Goal: Information Seeking & Learning: Learn about a topic

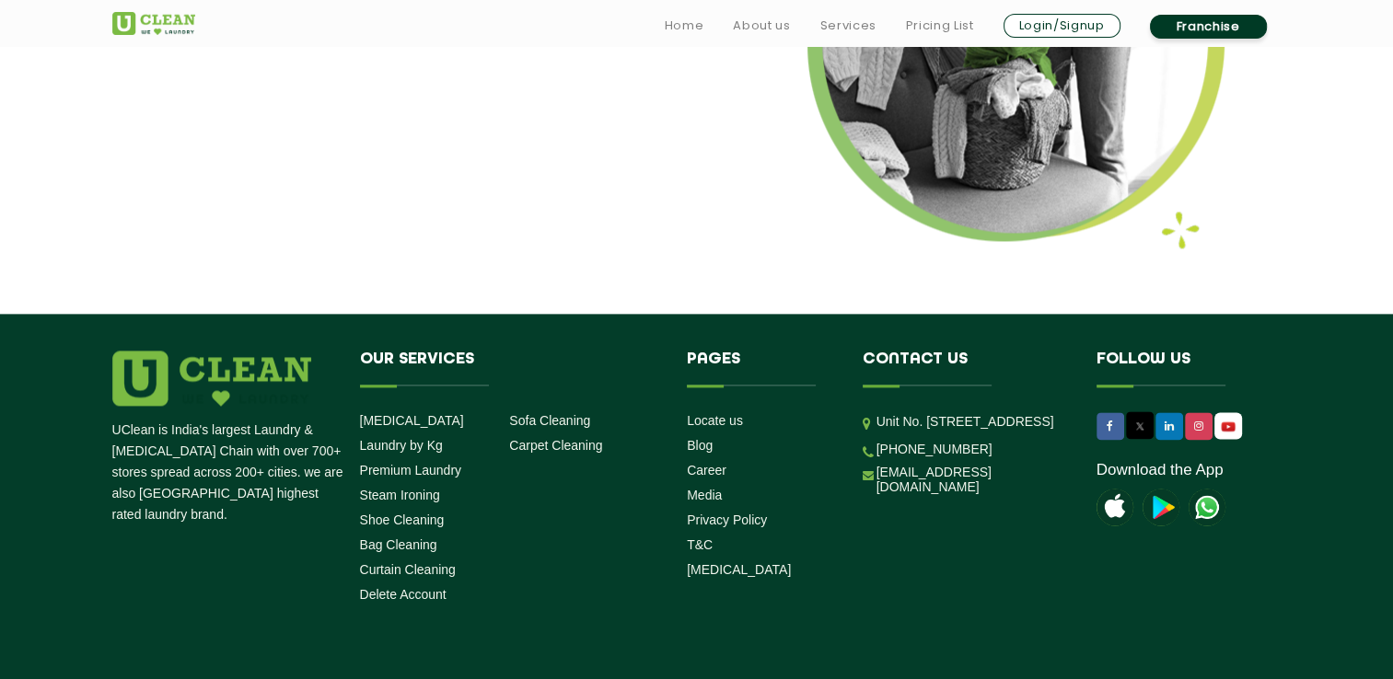
scroll to position [2394, 0]
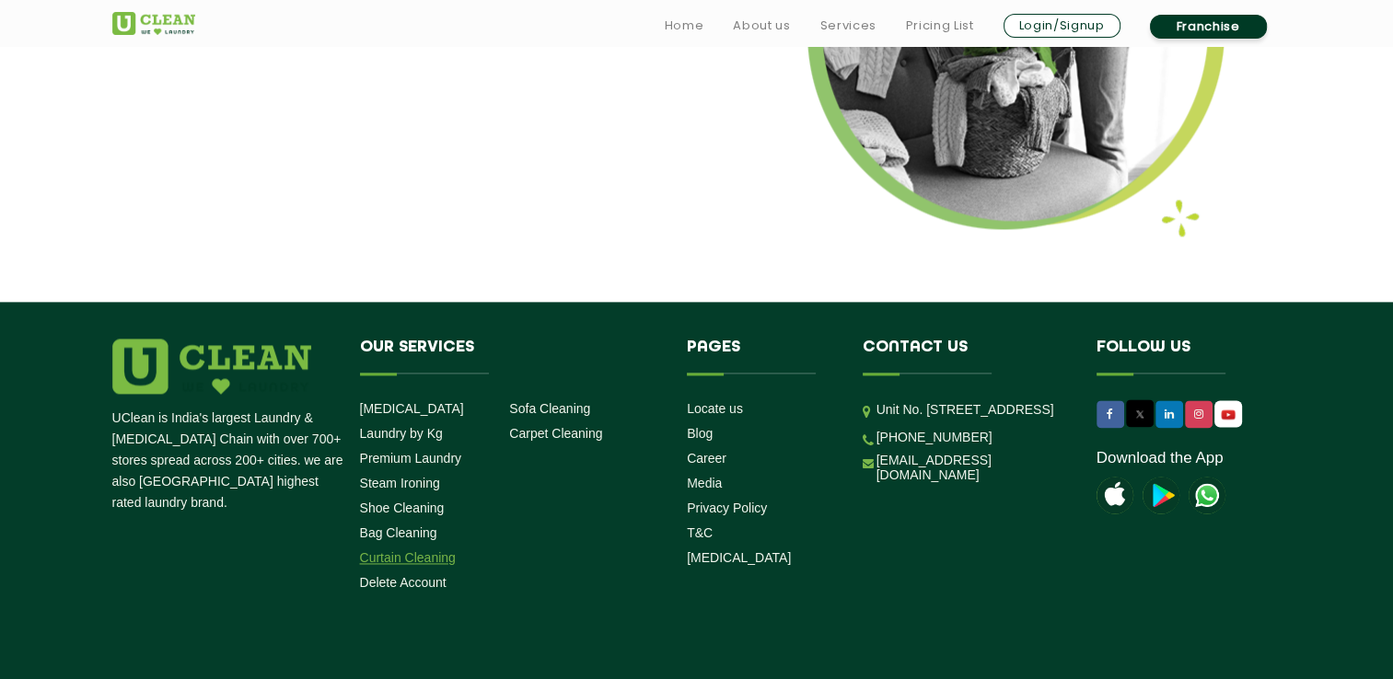
click at [442, 558] on link "Curtain Cleaning" at bounding box center [408, 558] width 96 height 15
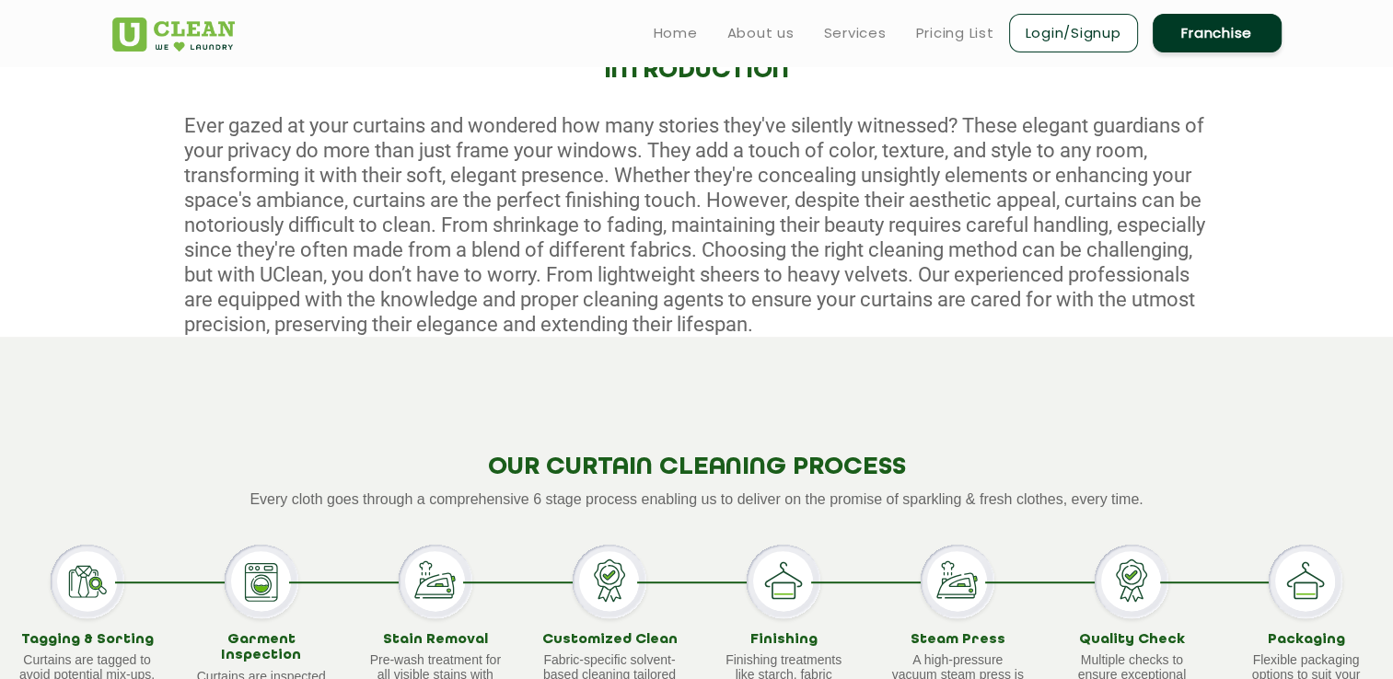
scroll to position [460, 0]
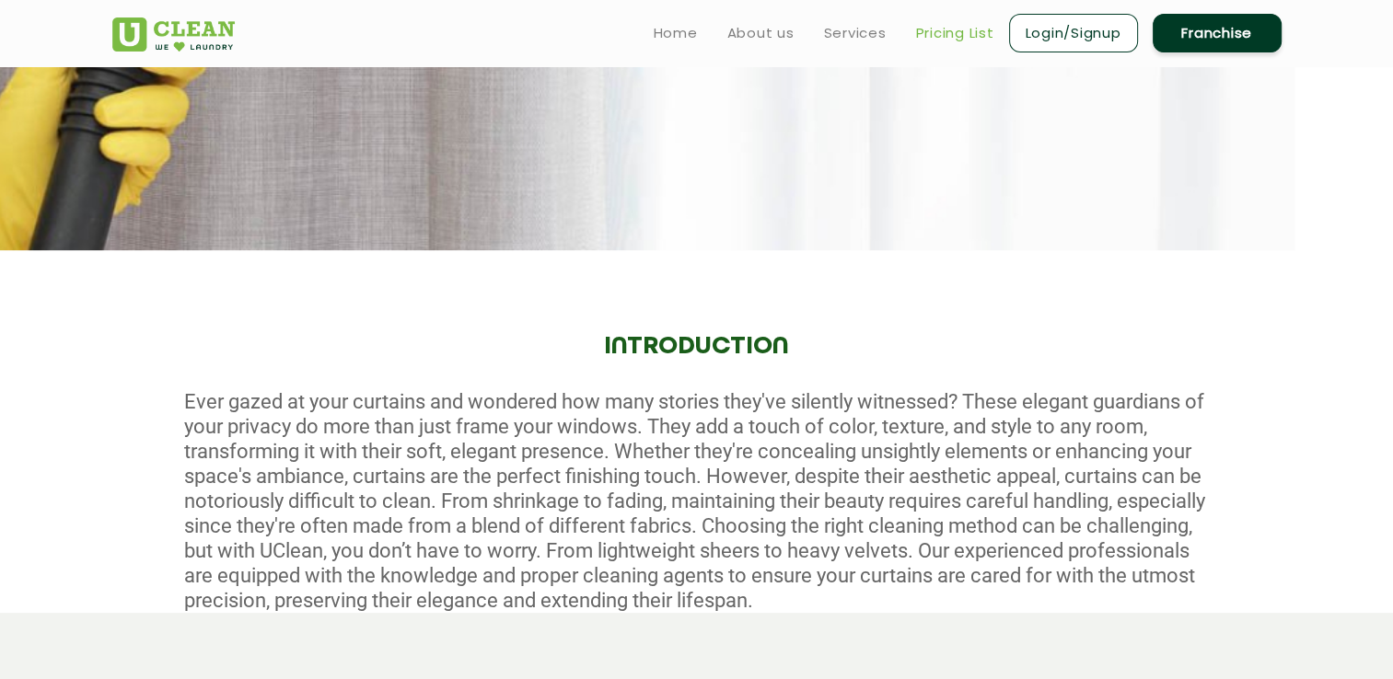
click at [934, 31] on link "Pricing List" at bounding box center [955, 33] width 78 height 22
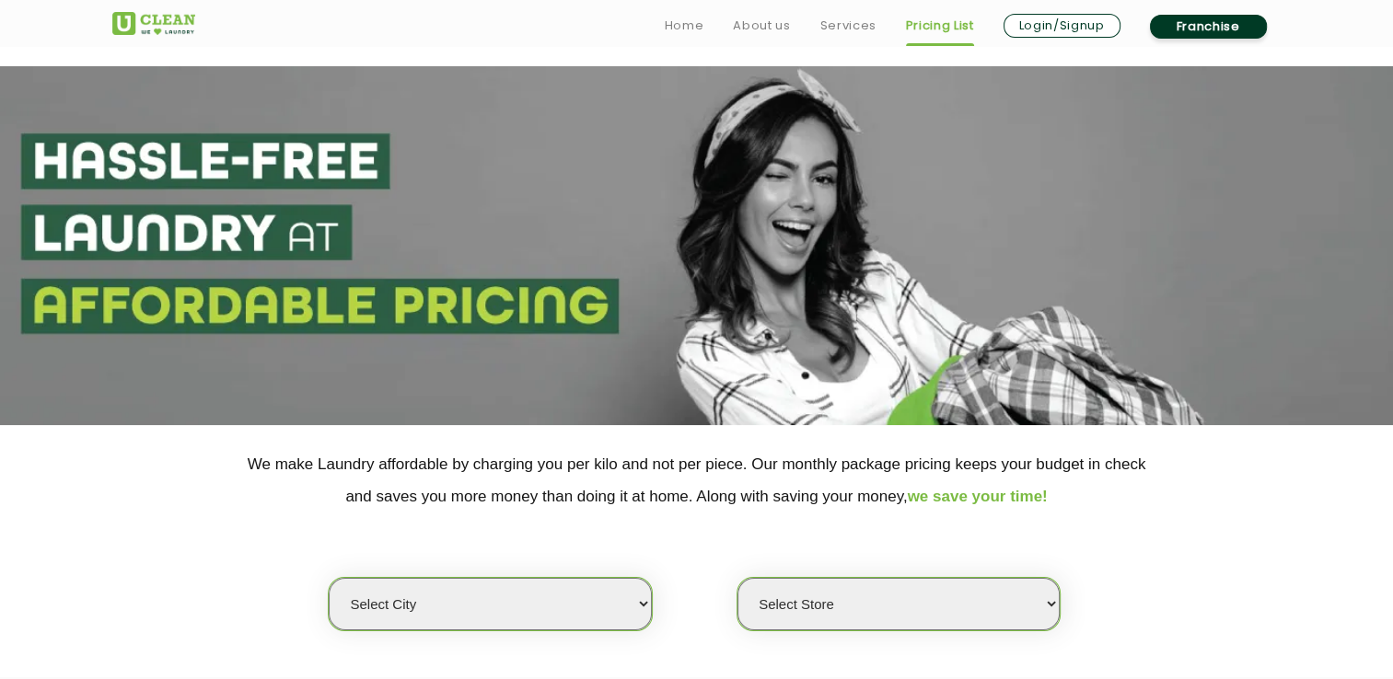
scroll to position [92, 0]
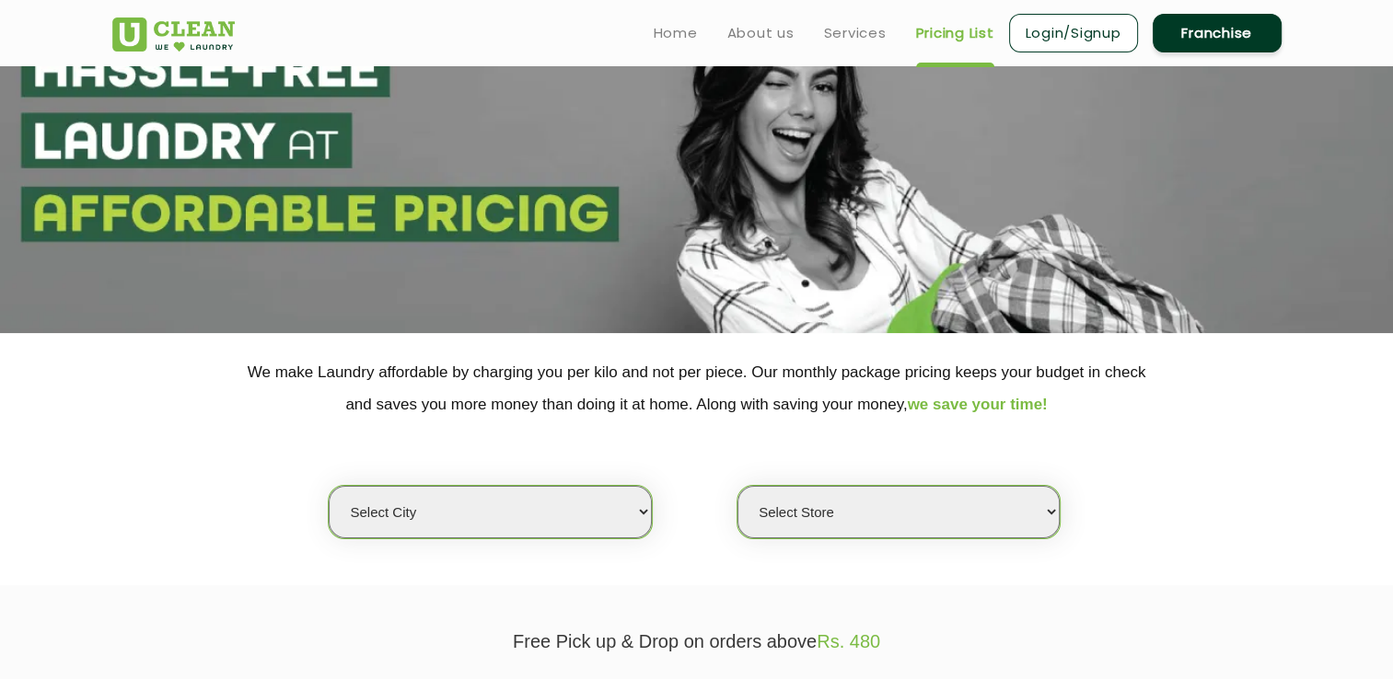
click at [642, 510] on select "Select city [GEOGRAPHIC_DATA] [GEOGRAPHIC_DATA] [GEOGRAPHIC_DATA] [GEOGRAPHIC_D…" at bounding box center [490, 512] width 322 height 52
select select "17"
click at [329, 486] on select "Select city [GEOGRAPHIC_DATA] [GEOGRAPHIC_DATA] [GEOGRAPHIC_DATA] [GEOGRAPHIC_D…" at bounding box center [490, 512] width 322 height 52
click at [1051, 510] on select "Select Store [GEOGRAPHIC_DATA] [GEOGRAPHIC_DATA] [GEOGRAPHIC_DATA]" at bounding box center [898, 512] width 322 height 52
select select "436"
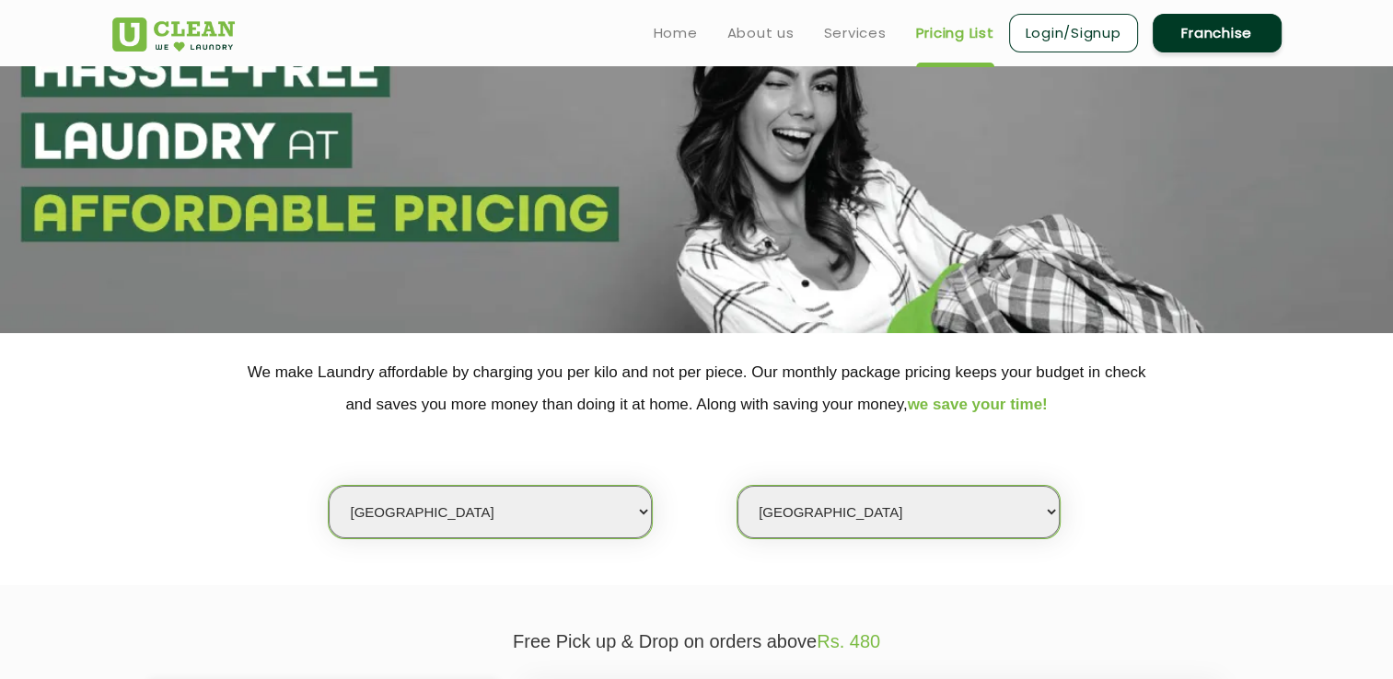
click at [737, 486] on select "Select Store [GEOGRAPHIC_DATA] [GEOGRAPHIC_DATA] [GEOGRAPHIC_DATA]" at bounding box center [898, 512] width 322 height 52
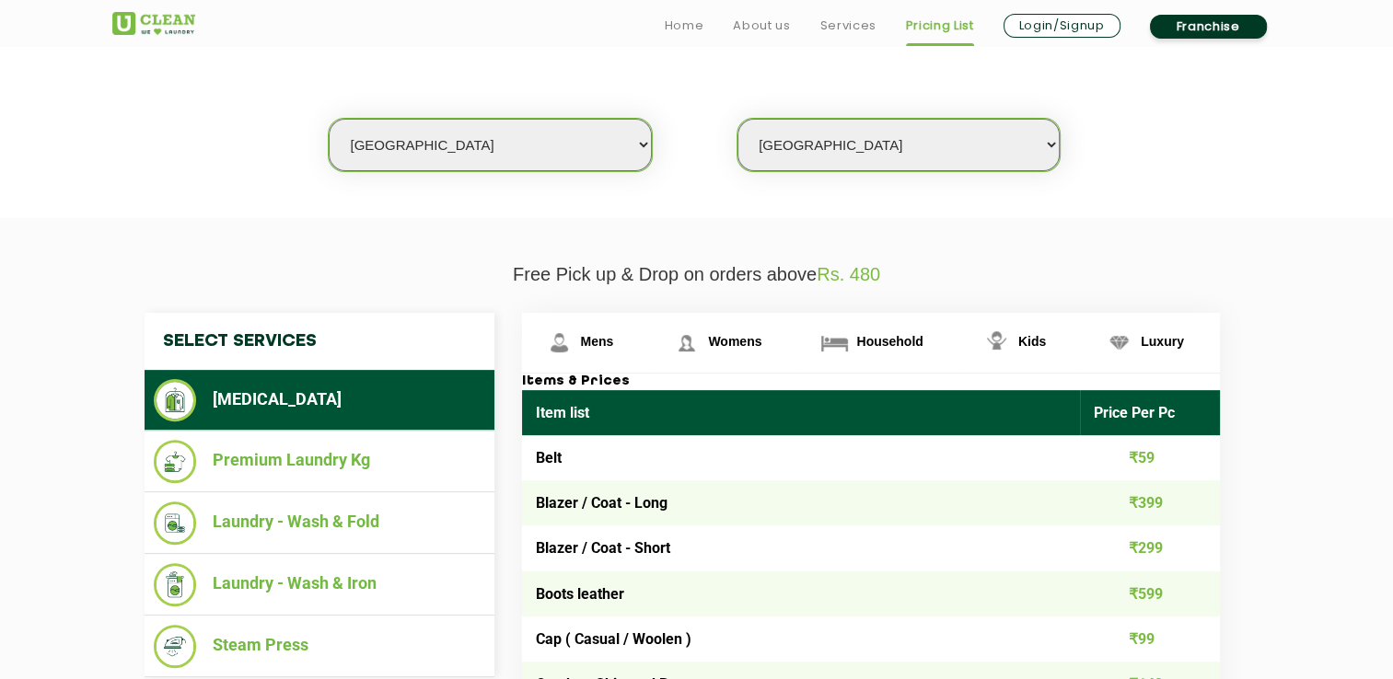
scroll to position [552, 0]
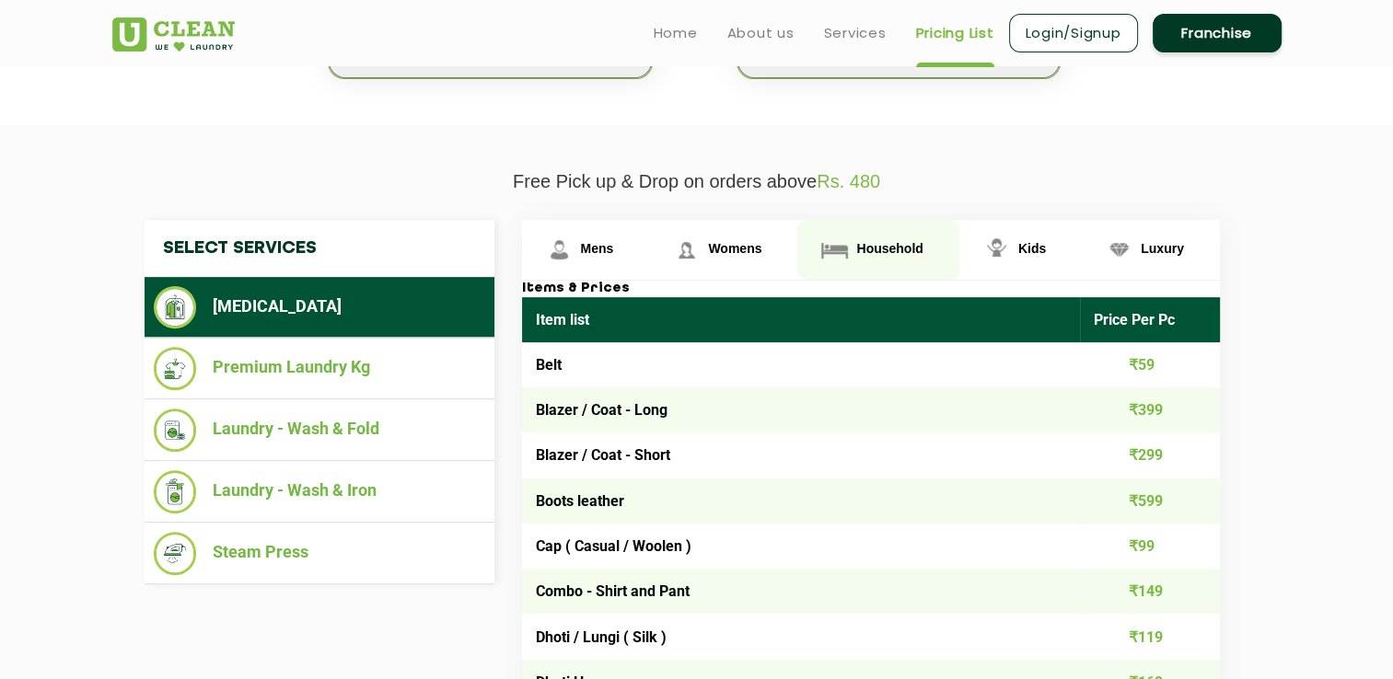
click at [889, 245] on span "Household" at bounding box center [889, 248] width 66 height 15
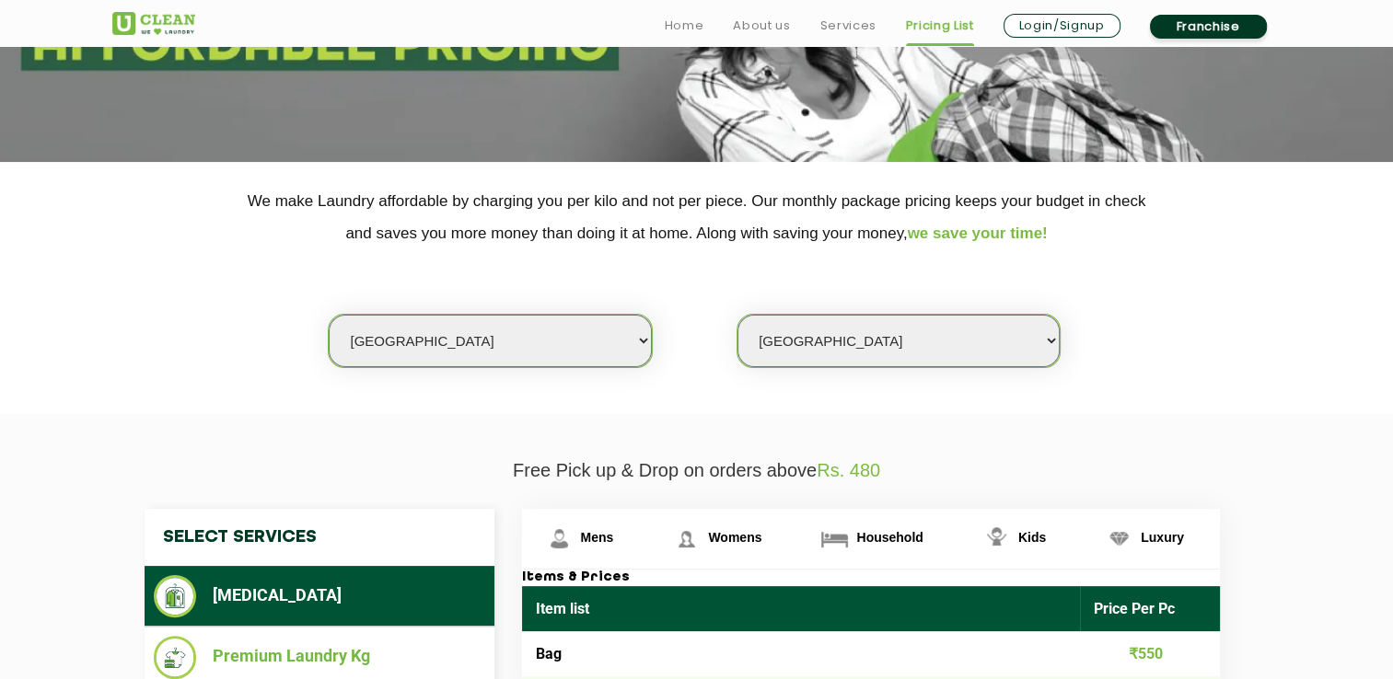
scroll to position [460, 0]
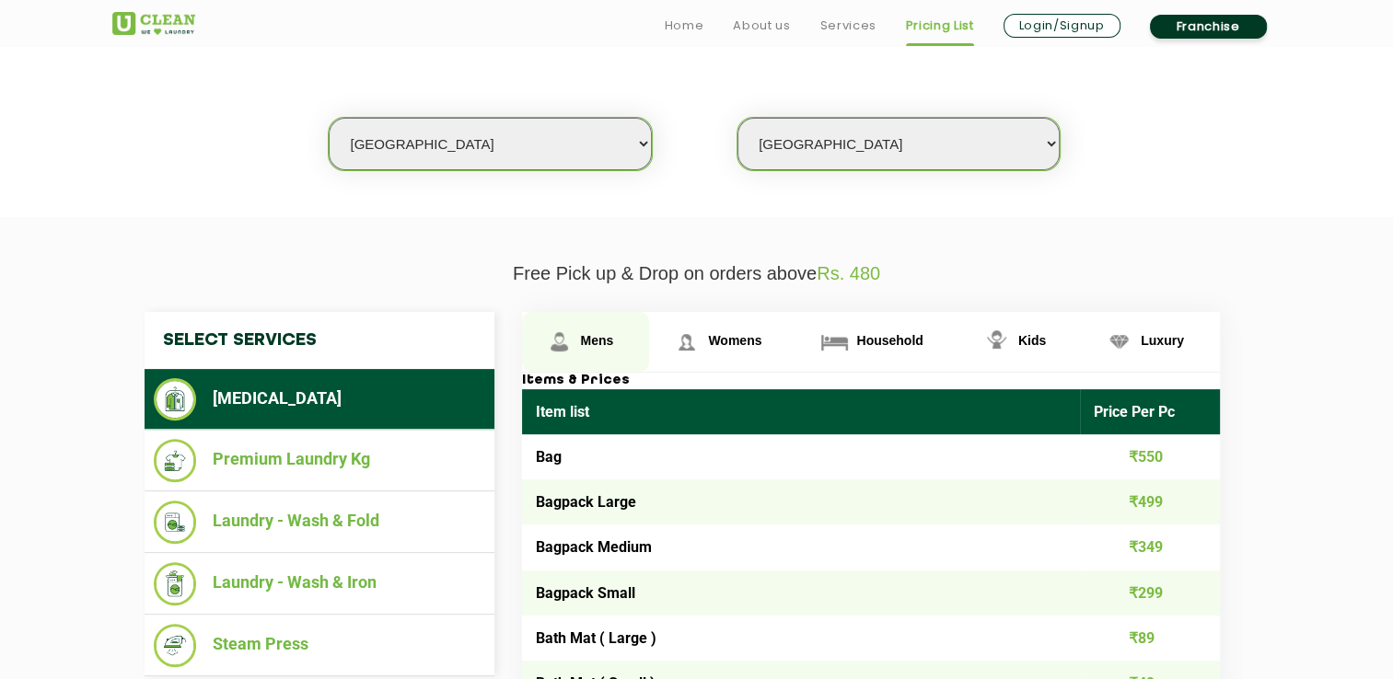
click at [595, 340] on span "Mens" at bounding box center [597, 340] width 33 height 15
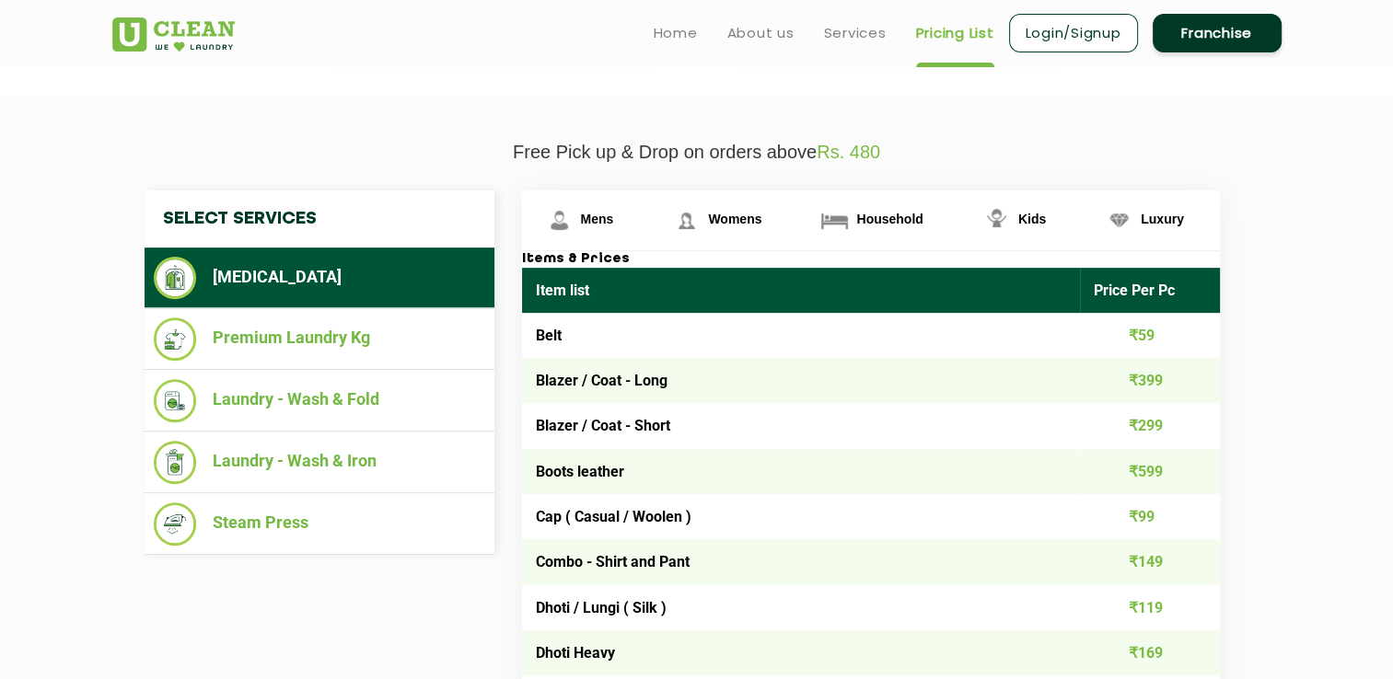
scroll to position [552, 0]
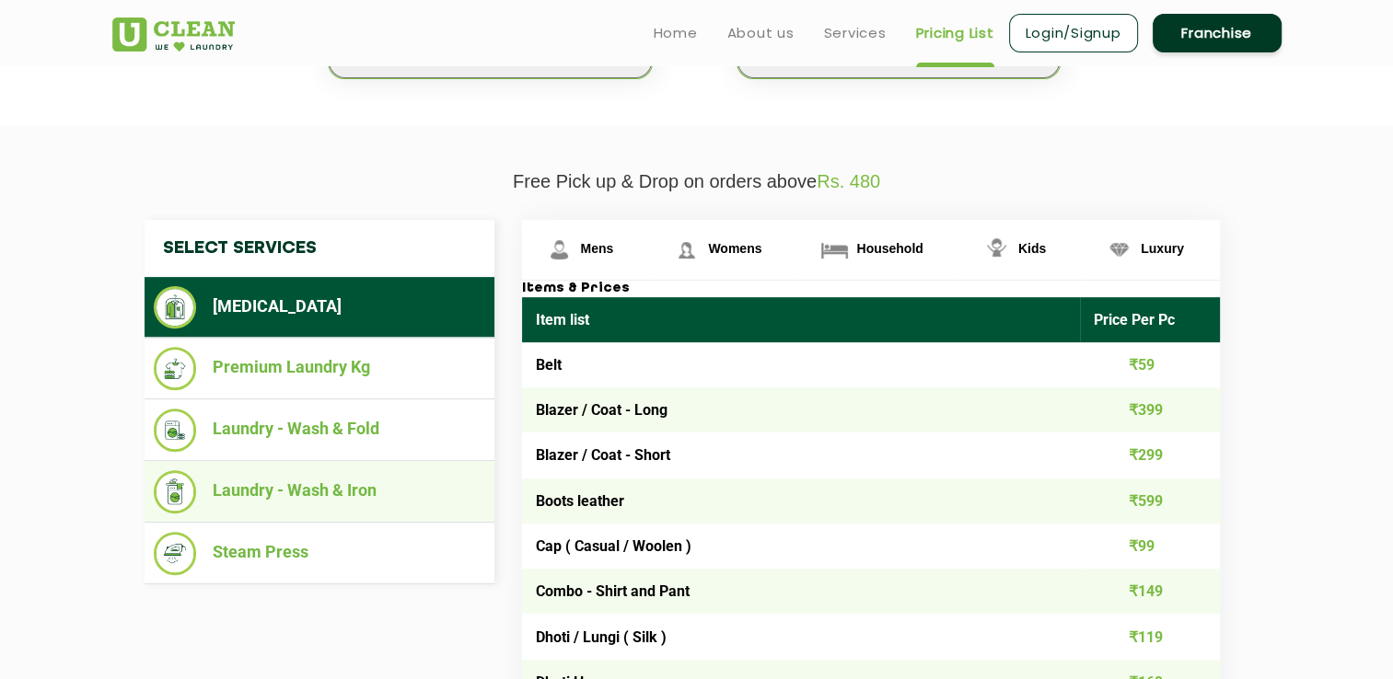
click at [318, 488] on li "Laundry - Wash & Iron" at bounding box center [319, 491] width 331 height 43
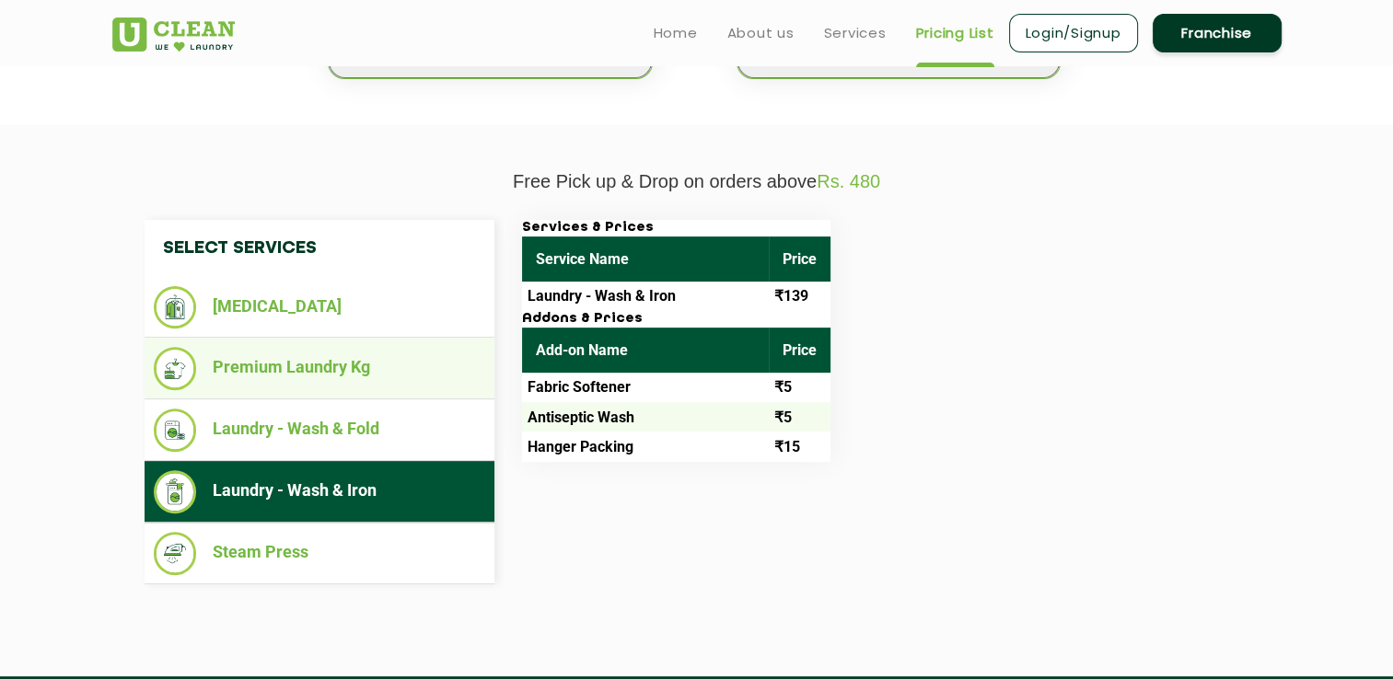
click at [326, 366] on li "Premium Laundry Kg" at bounding box center [319, 368] width 331 height 43
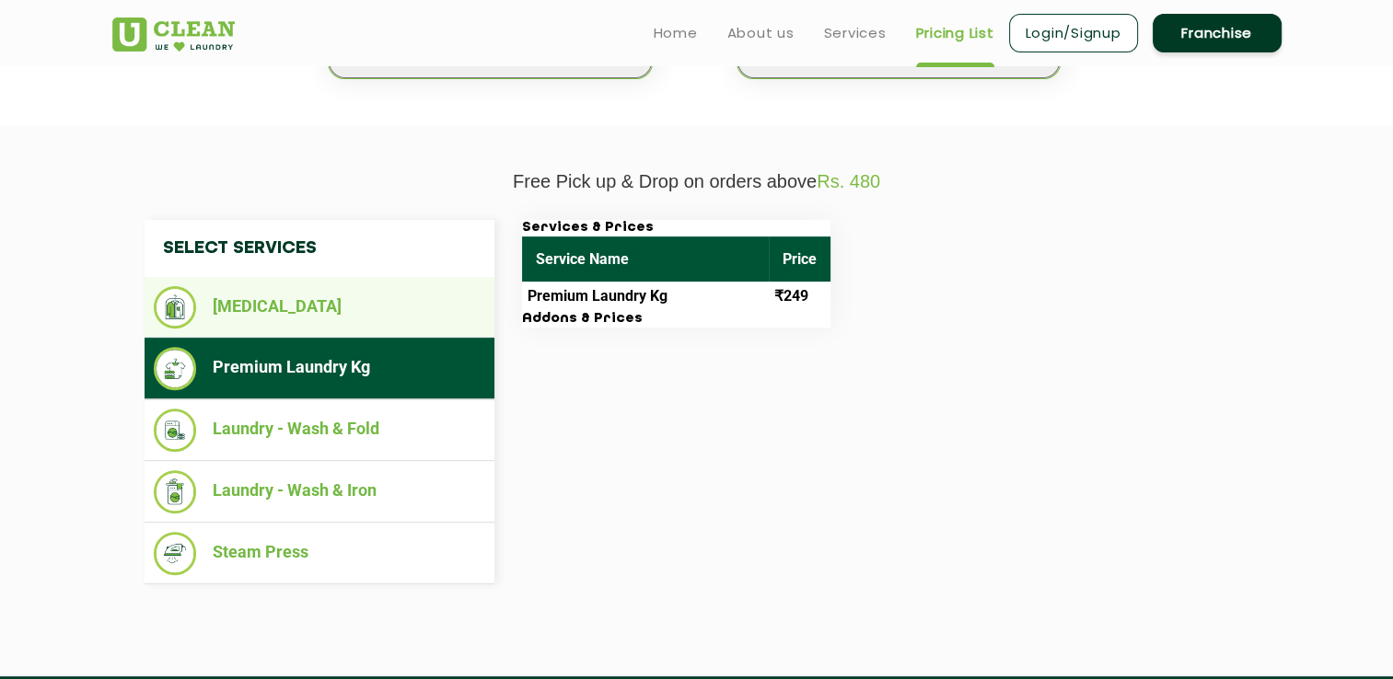
click at [279, 301] on li "[MEDICAL_DATA]" at bounding box center [319, 307] width 331 height 42
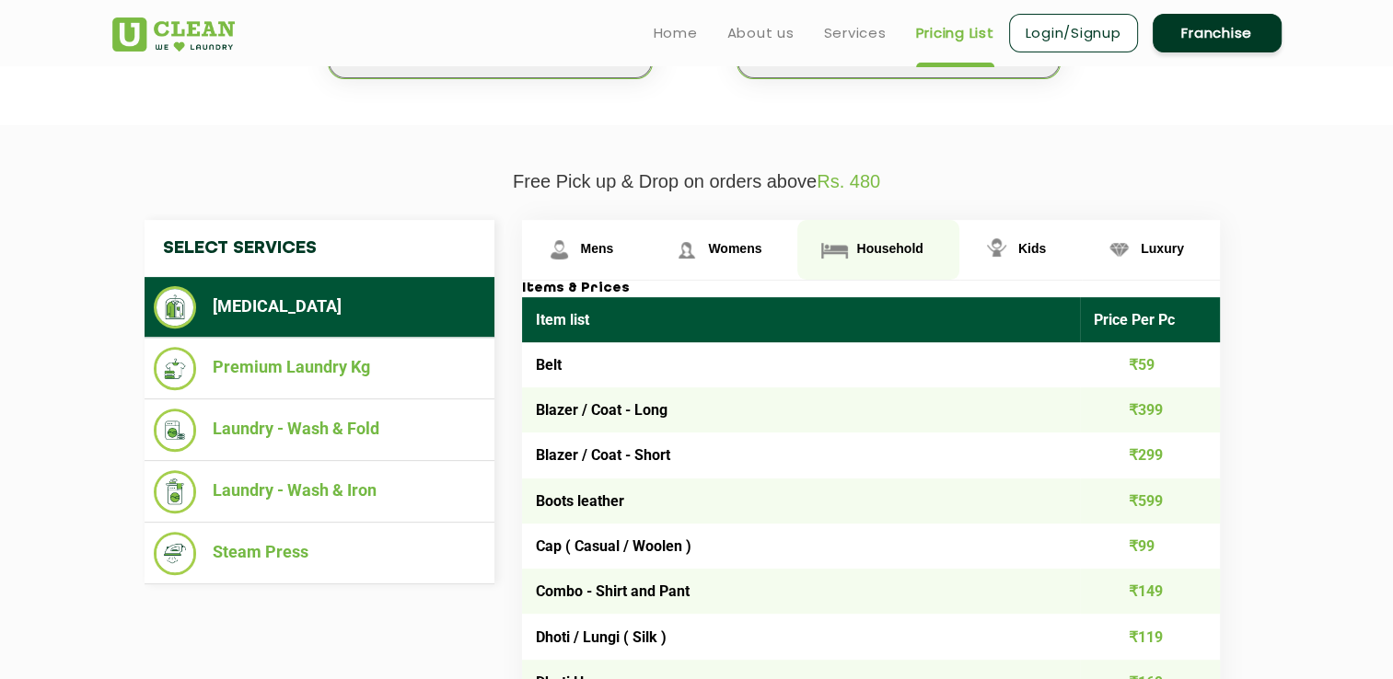
click at [877, 250] on span "Household" at bounding box center [889, 248] width 66 height 15
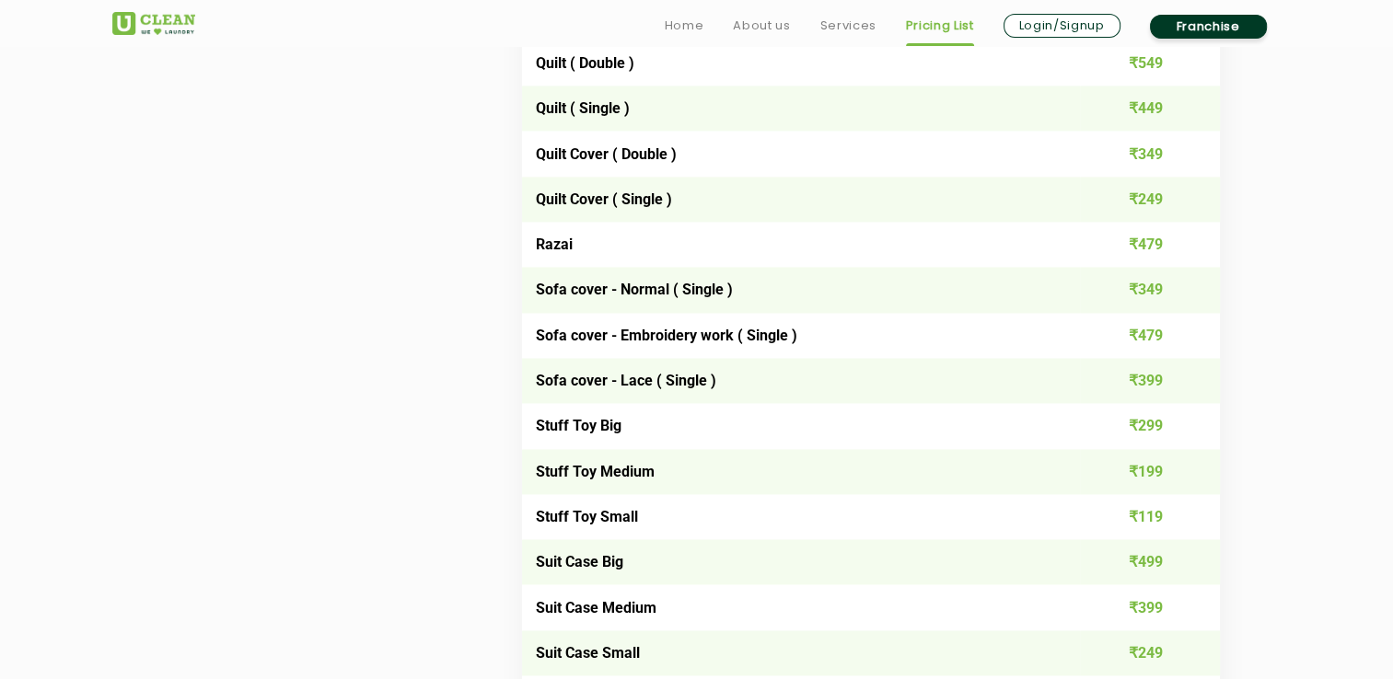
scroll to position [2854, 0]
